Goal: Check status: Check status

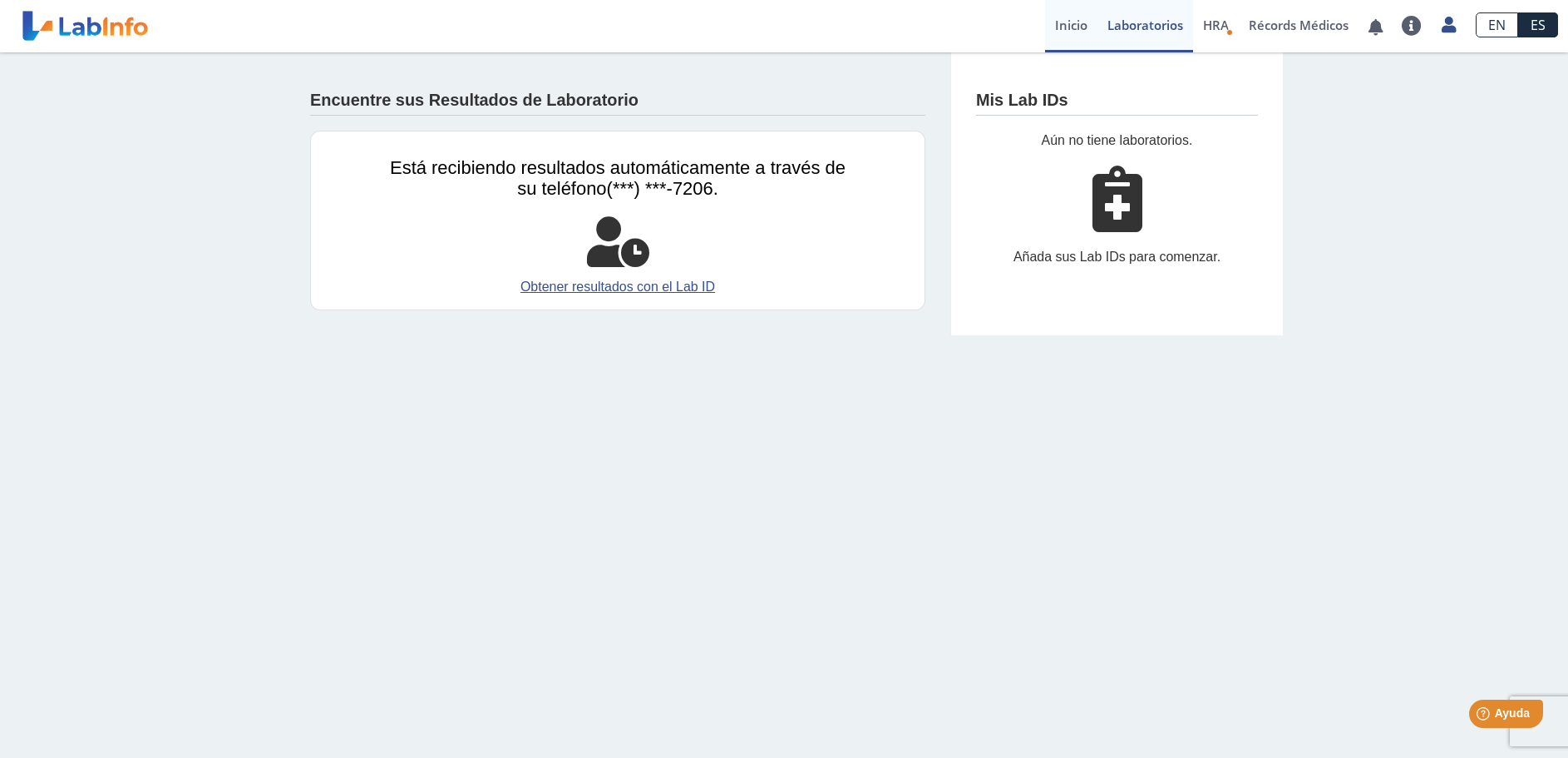
click at [1072, 22] on link "Inicio" at bounding box center [1071, 26] width 52 height 52
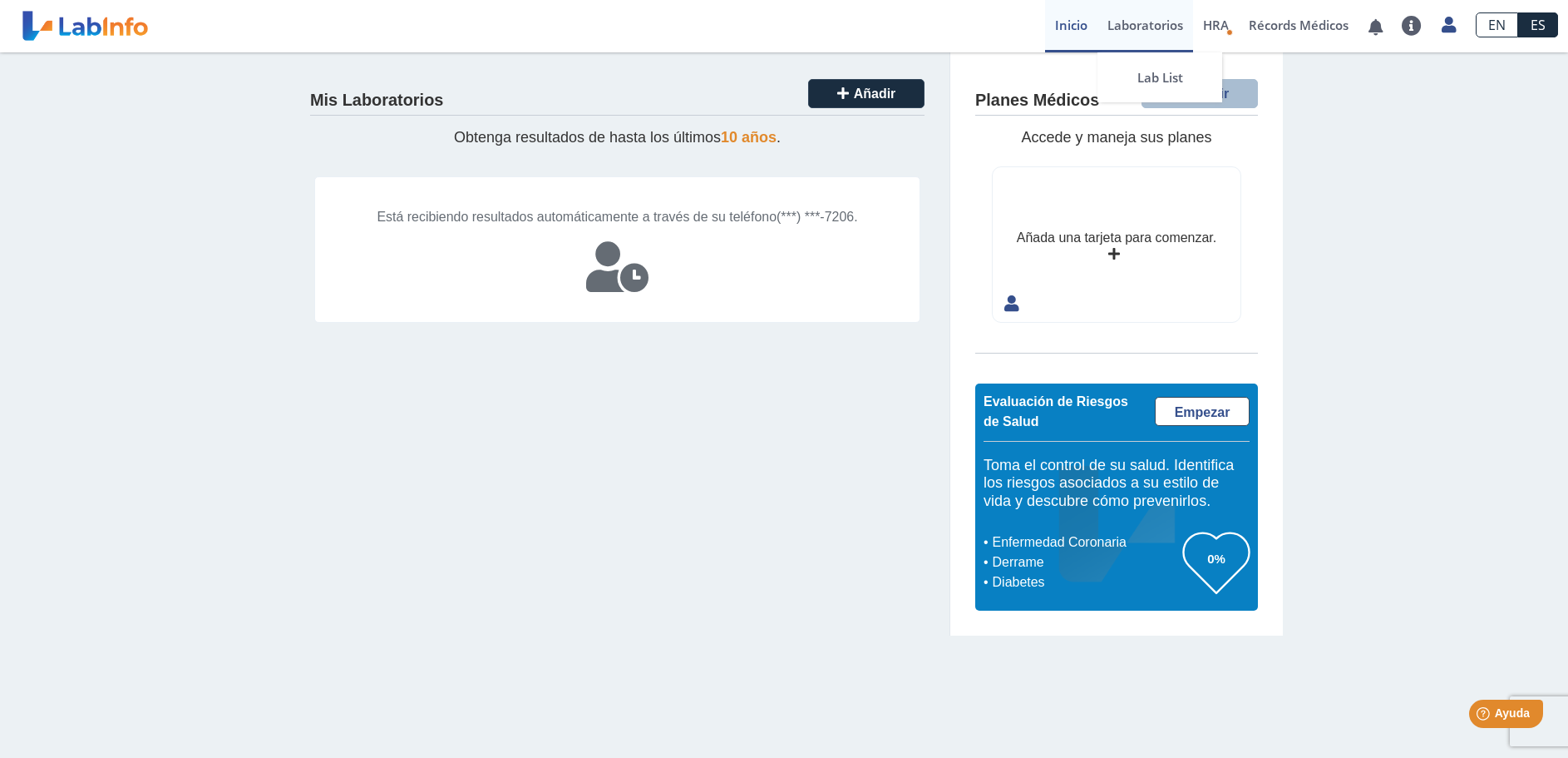
click at [1121, 25] on link "Laboratorios" at bounding box center [1144, 26] width 96 height 52
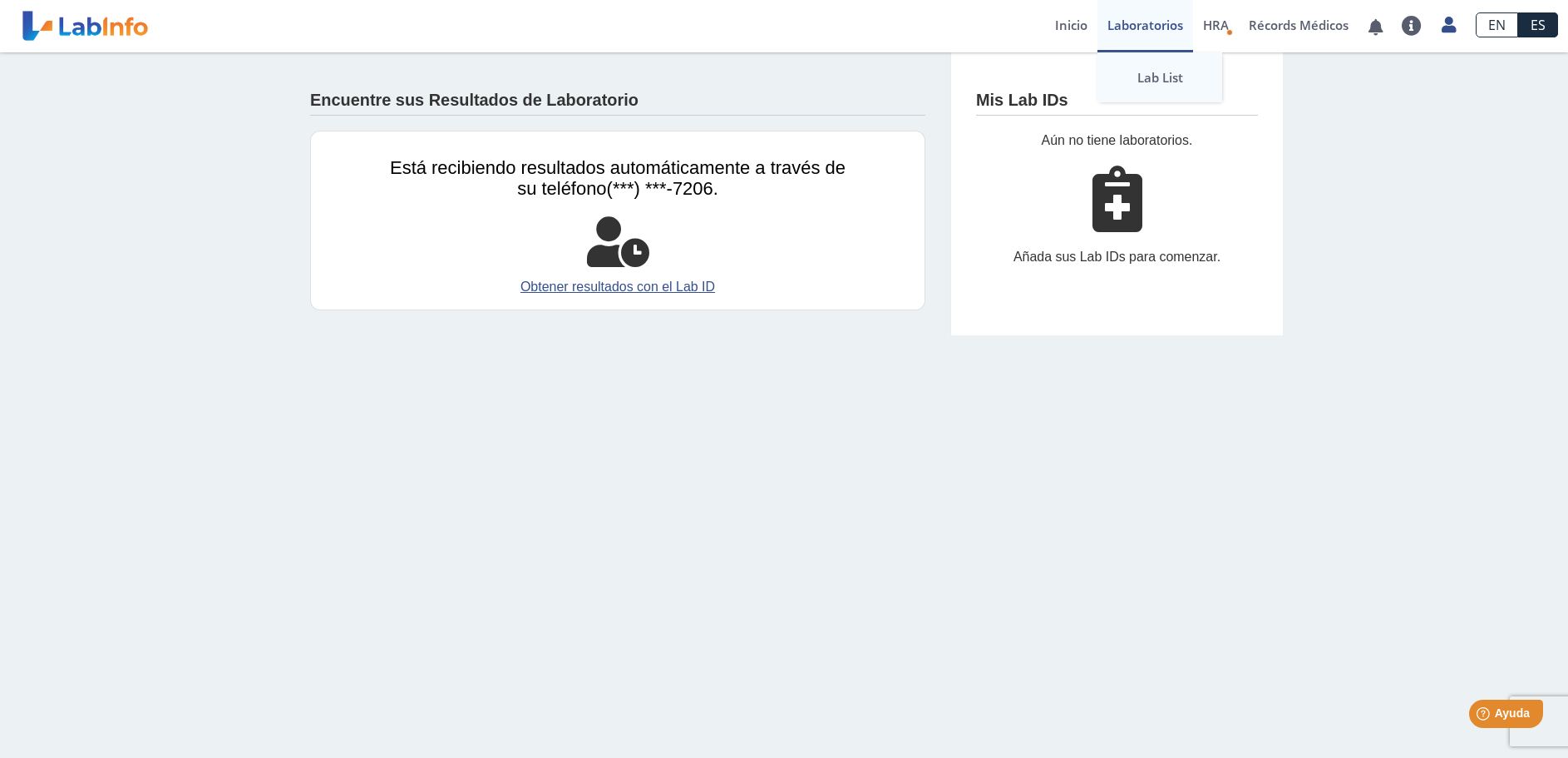
click at [1141, 73] on link "Lab List" at bounding box center [1159, 77] width 124 height 50
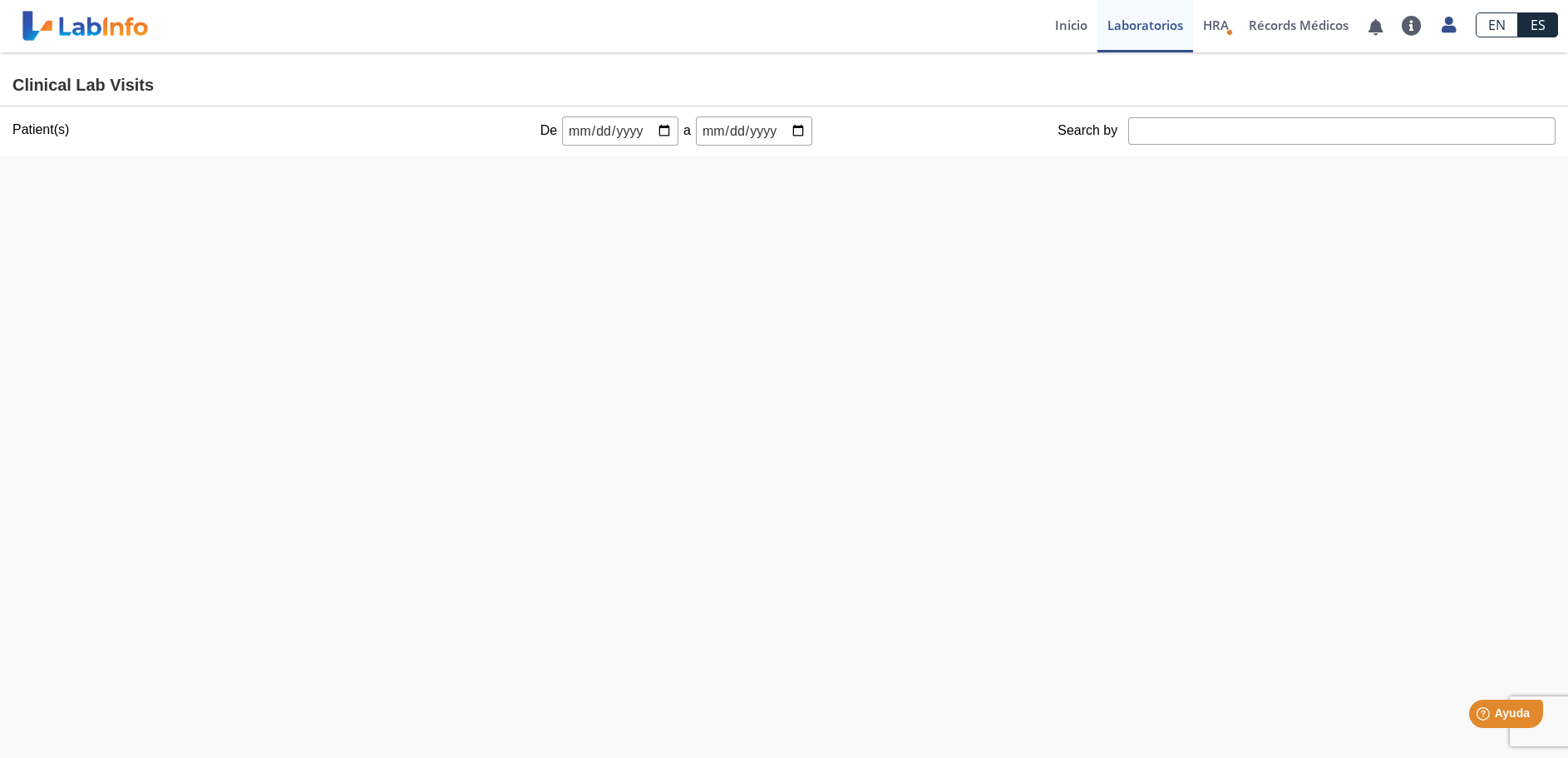
click at [654, 129] on input "date" at bounding box center [621, 131] width 116 height 29
type input "[DATE]"
click at [717, 130] on input "date" at bounding box center [754, 131] width 116 height 29
click at [698, 129] on input "date" at bounding box center [754, 131] width 116 height 29
click at [786, 123] on input "date" at bounding box center [754, 131] width 116 height 29
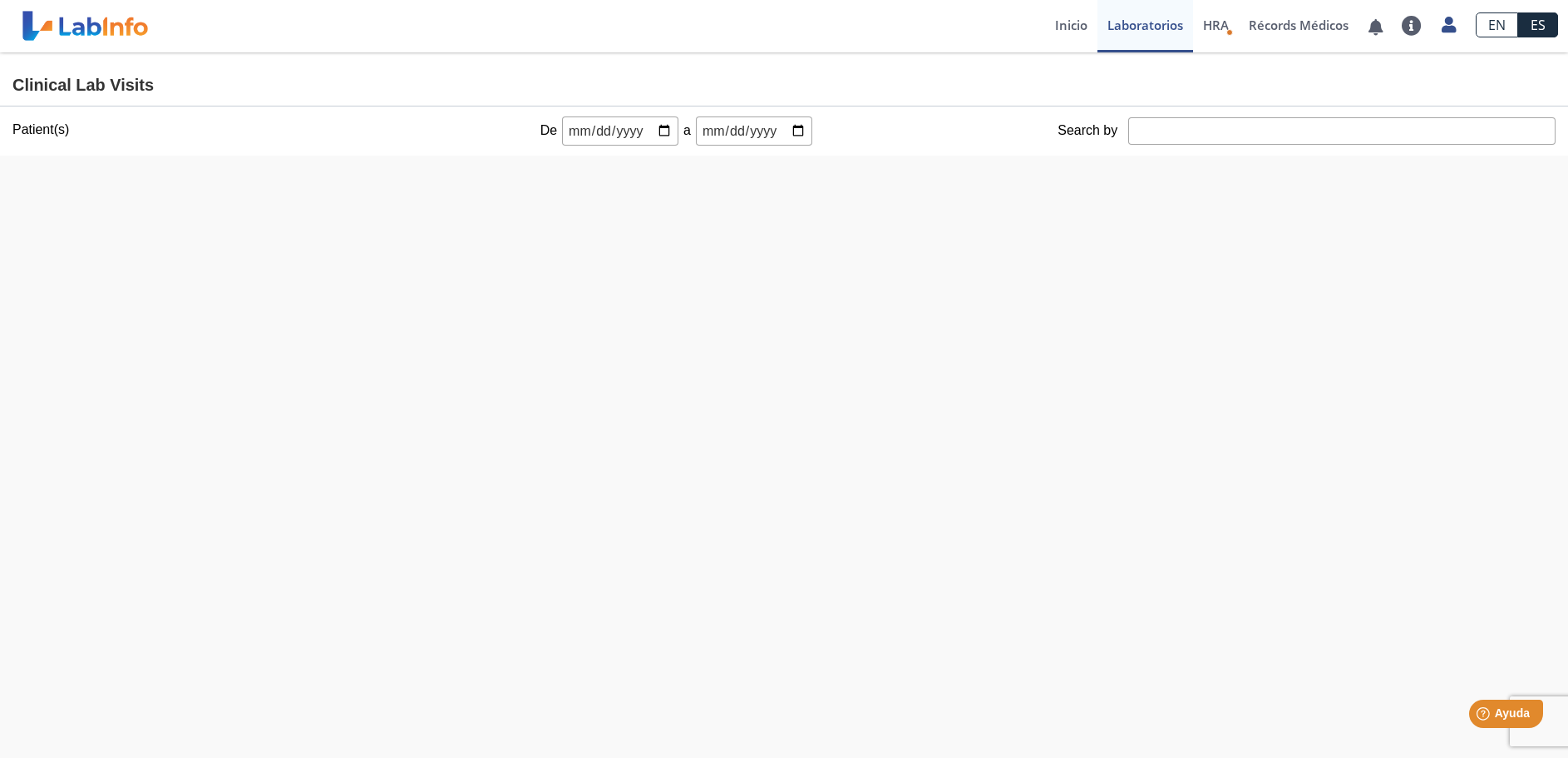
click at [784, 125] on input "[DATE]" at bounding box center [754, 131] width 116 height 29
type input "[DATE]"
click at [1061, 23] on link "Inicio" at bounding box center [1071, 26] width 52 height 52
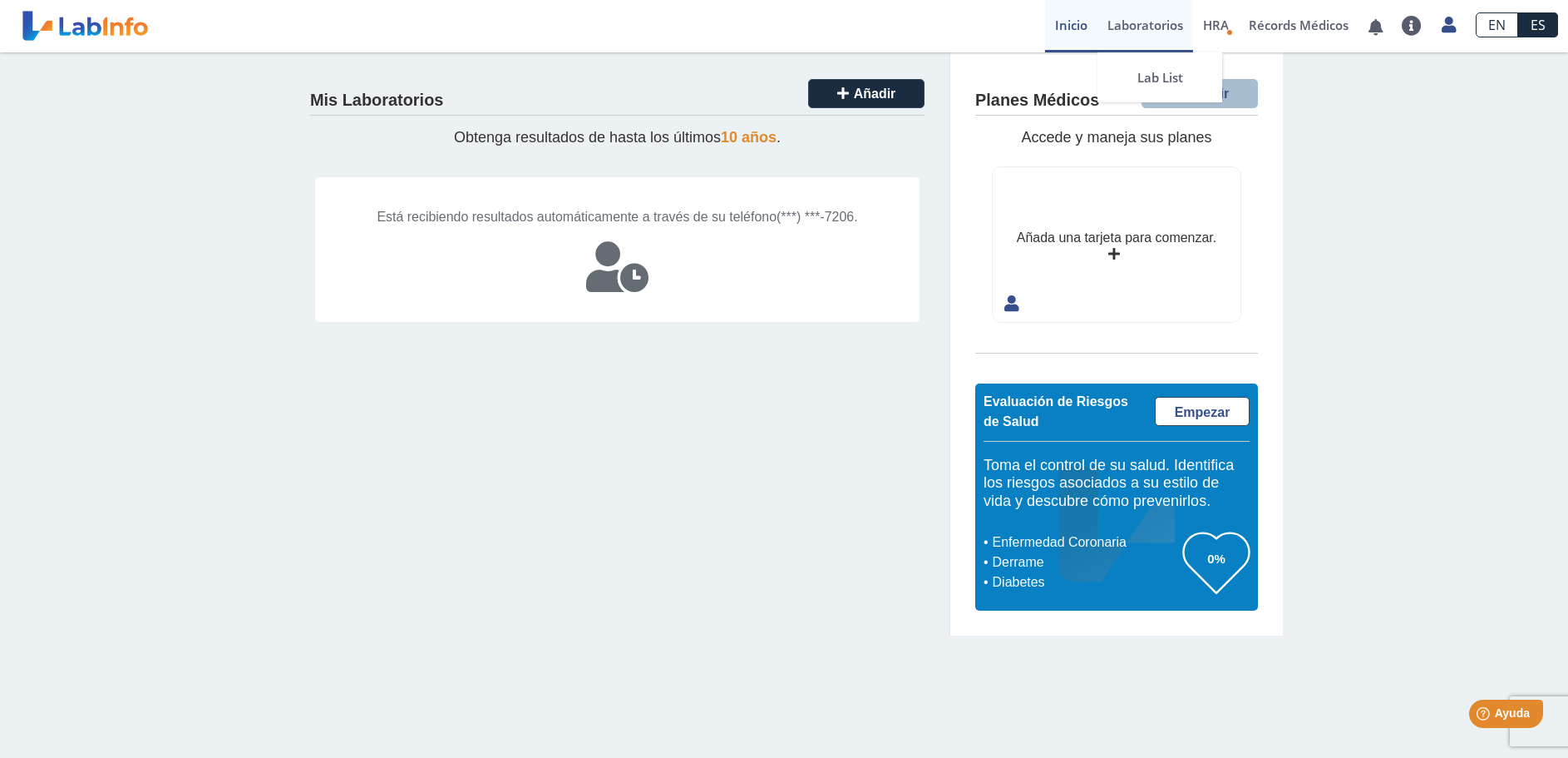
click at [1158, 23] on link "Laboratorios" at bounding box center [1144, 26] width 96 height 52
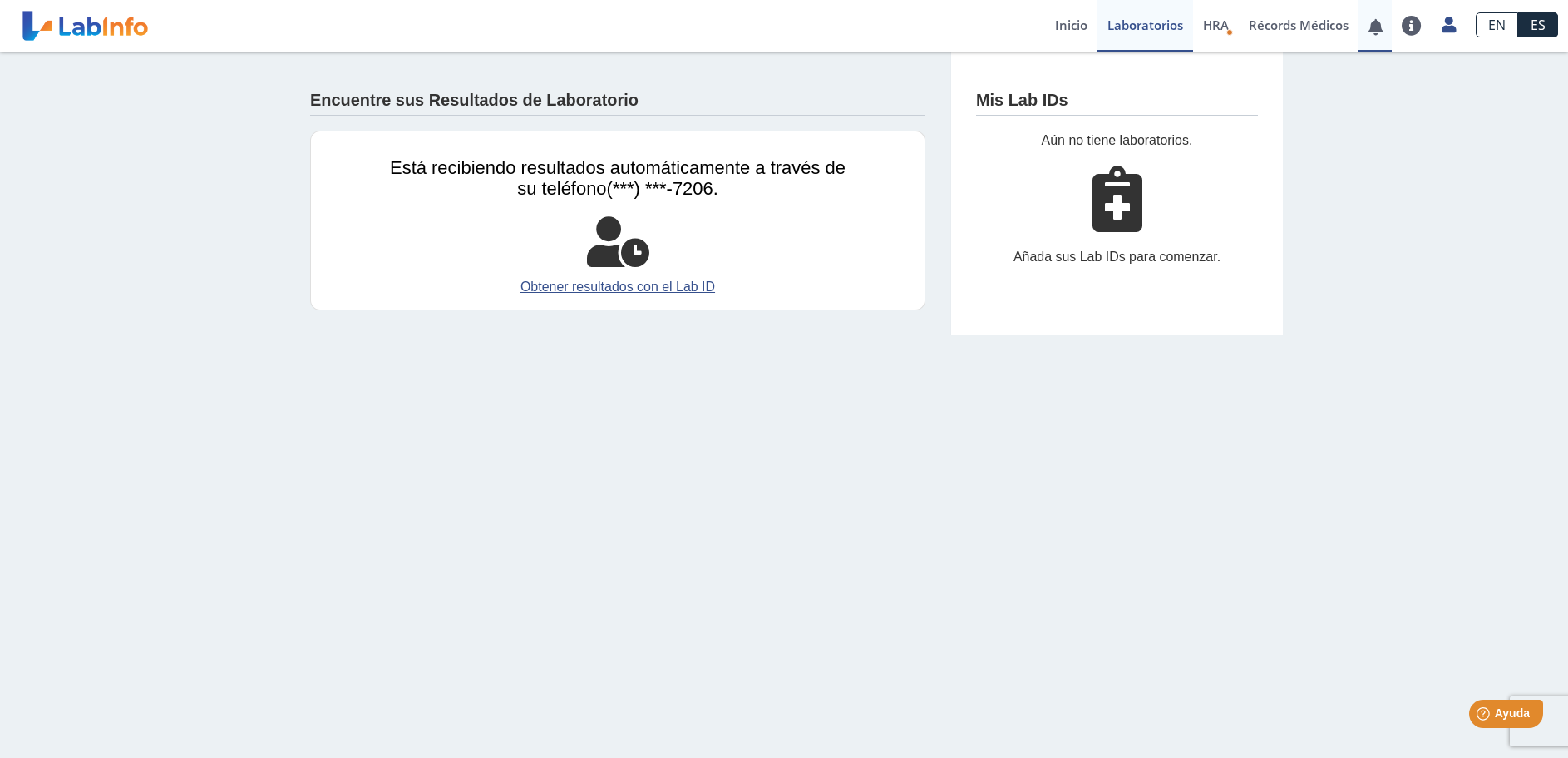
click at [1371, 30] on link at bounding box center [1375, 27] width 34 height 13
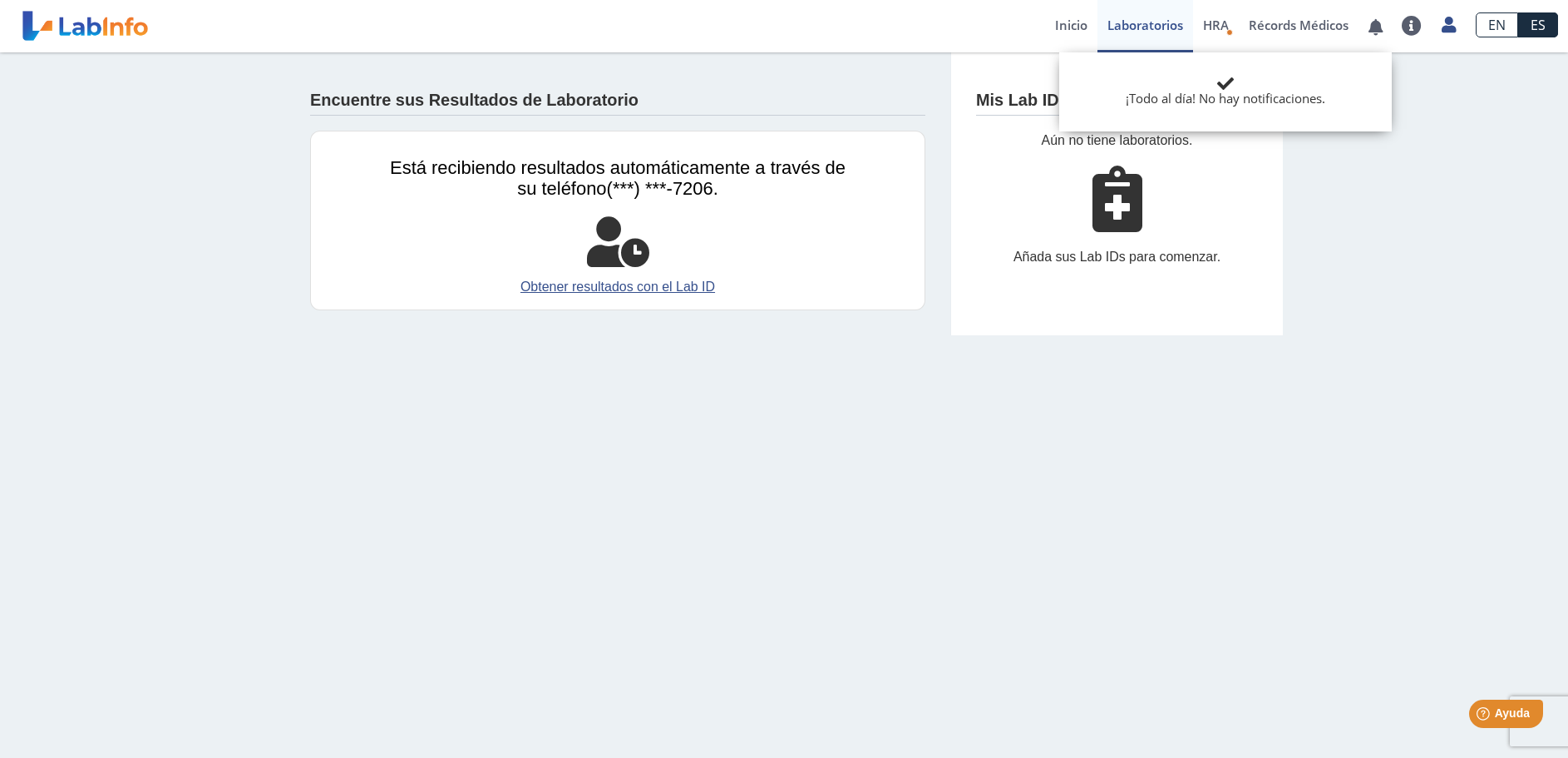
click at [822, 472] on main "Encuentre sus Resultados de Laboratorio Está recibiendo resultados automáticame…" at bounding box center [784, 404] width 1568 height 705
